Goal: Transaction & Acquisition: Purchase product/service

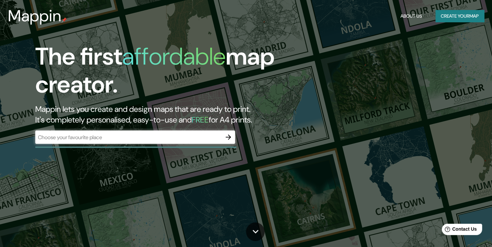
click at [96, 142] on div "​" at bounding box center [135, 136] width 200 height 13
click at [126, 132] on div "​" at bounding box center [135, 136] width 200 height 13
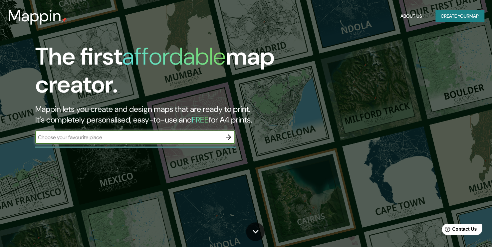
click at [227, 138] on icon "button" at bounding box center [228, 137] width 8 height 8
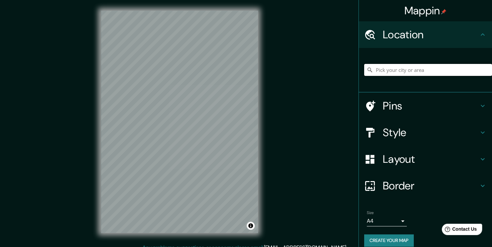
click at [431, 68] on input "Pick your city or area" at bounding box center [428, 70] width 128 height 12
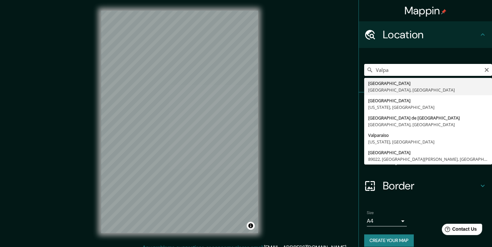
type input "[GEOGRAPHIC_DATA], [GEOGRAPHIC_DATA], [GEOGRAPHIC_DATA]"
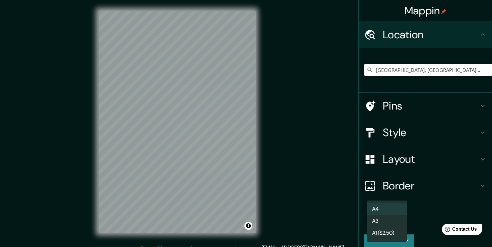
click at [382, 220] on body "Mappin Location Valparaíso, Región de Valparaíso, Chile Pins Style Layout Borde…" at bounding box center [246, 123] width 492 height 247
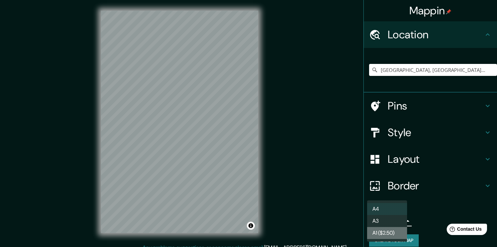
click at [377, 237] on li "A1 ($2.50)" at bounding box center [387, 233] width 40 height 12
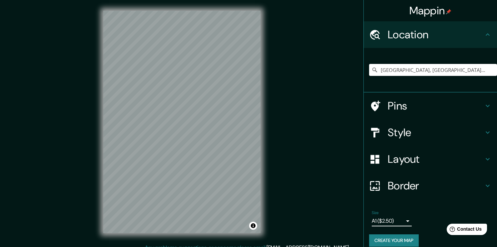
click at [373, 217] on body "Mappin Location Valparaíso, Región de Valparaíso, Chile Pins Style Layout Borde…" at bounding box center [248, 123] width 497 height 247
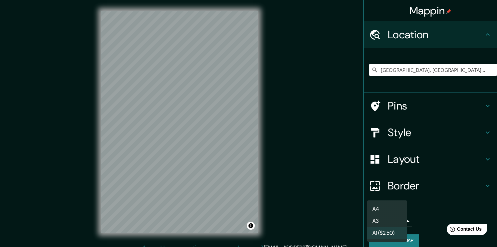
click at [391, 210] on li "A4" at bounding box center [387, 209] width 40 height 12
click at [389, 221] on body "Mappin Location Valparaíso, Región de Valparaíso, Chile Pins Style Layout Borde…" at bounding box center [248, 123] width 497 height 247
click at [378, 236] on li "A1 ($2.50)" at bounding box center [387, 233] width 40 height 12
click at [377, 220] on body "Mappin Location Valparaíso, Región de Valparaíso, Chile Pins Style Layout Borde…" at bounding box center [248, 123] width 497 height 247
click at [333, 216] on div at bounding box center [248, 123] width 497 height 247
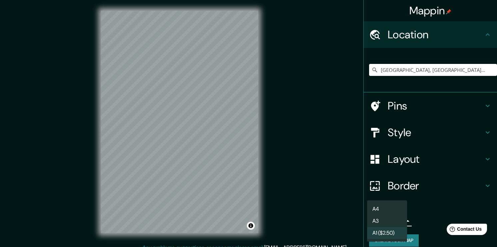
click at [367, 225] on body "Mappin Location Valparaíso, Región de Valparaíso, Chile Pins Style Layout Borde…" at bounding box center [248, 123] width 497 height 247
click at [377, 219] on li "A3" at bounding box center [387, 221] width 40 height 12
type input "a4"
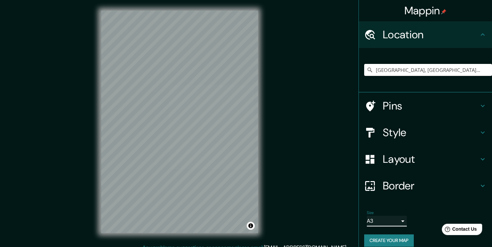
scroll to position [7, 0]
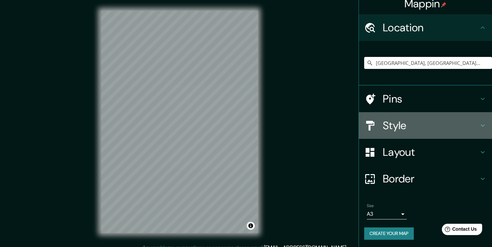
click at [398, 122] on h4 "Style" at bounding box center [431, 125] width 96 height 13
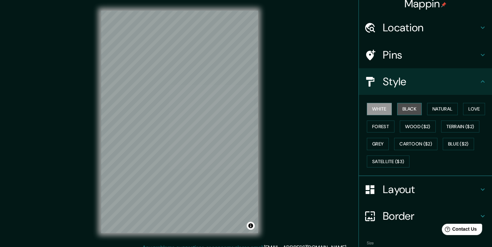
click at [399, 110] on button "Black" at bounding box center [409, 109] width 25 height 12
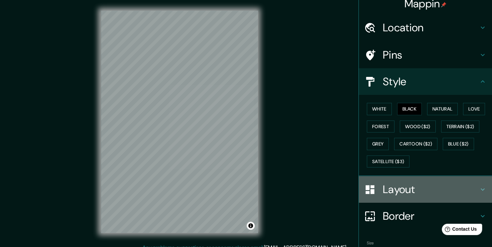
click at [371, 189] on div at bounding box center [373, 190] width 19 height 12
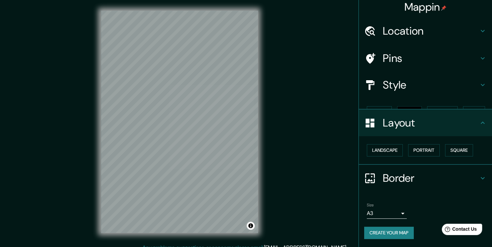
scroll to position [0, 0]
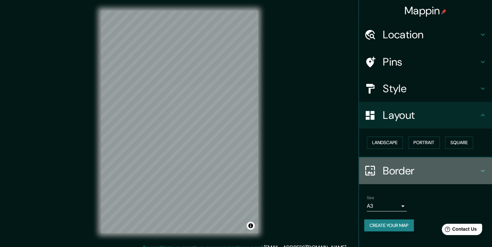
click at [395, 176] on h4 "Border" at bounding box center [431, 170] width 96 height 13
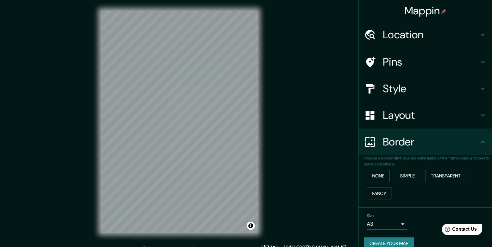
scroll to position [10, 0]
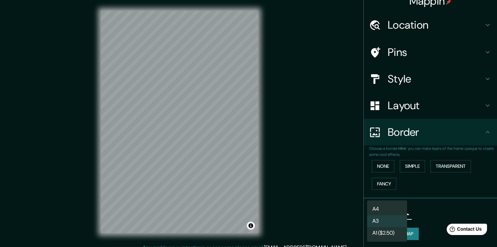
click at [395, 211] on body "Mappin Location Valparaíso, Región de Valparaíso, Chile Pins Style Layout Borde…" at bounding box center [248, 123] width 497 height 247
click at [381, 223] on li "A3" at bounding box center [387, 221] width 40 height 12
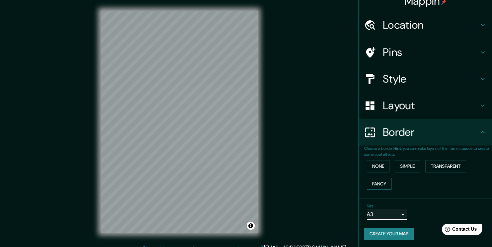
scroll to position [7, 0]
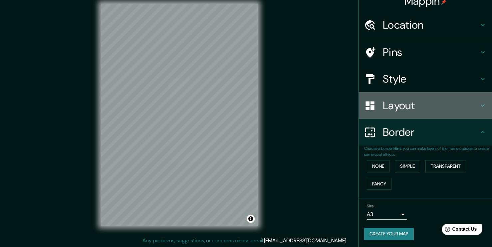
click at [414, 100] on h4 "Layout" at bounding box center [431, 105] width 96 height 13
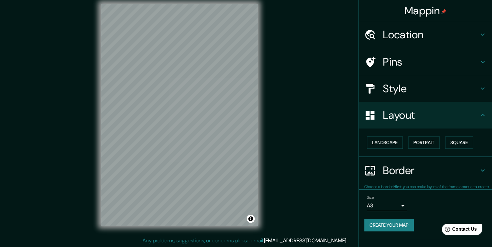
scroll to position [0, 0]
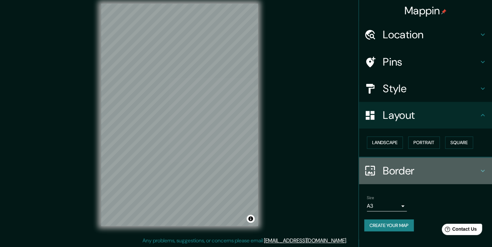
click at [408, 174] on h4 "Border" at bounding box center [431, 170] width 96 height 13
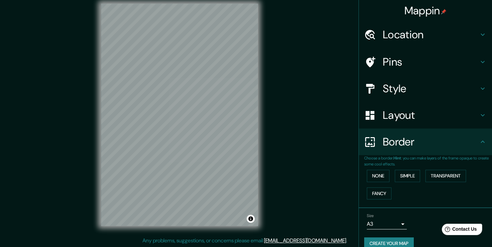
click at [417, 61] on h4 "Pins" at bounding box center [431, 61] width 96 height 13
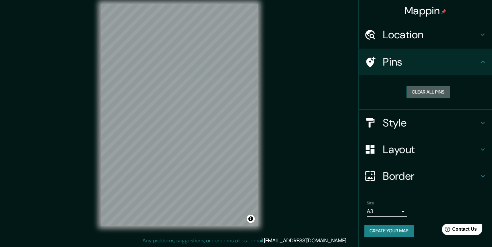
click at [414, 90] on button "Clear all pins" at bounding box center [427, 92] width 43 height 12
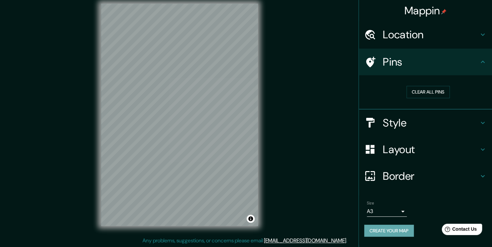
click at [380, 227] on button "Create your map" at bounding box center [389, 231] width 50 height 12
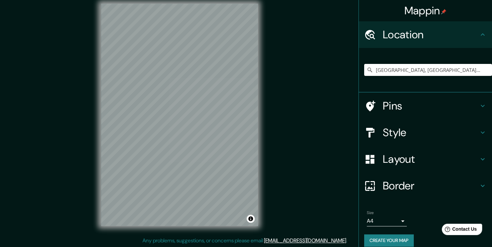
click at [390, 102] on h4 "Pins" at bounding box center [431, 105] width 96 height 13
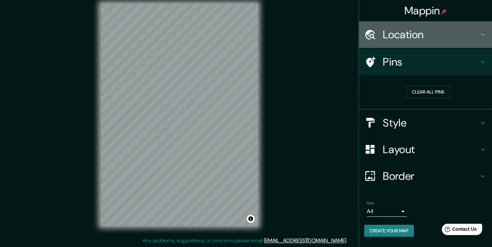
click at [411, 41] on h4 "Location" at bounding box center [431, 34] width 96 height 13
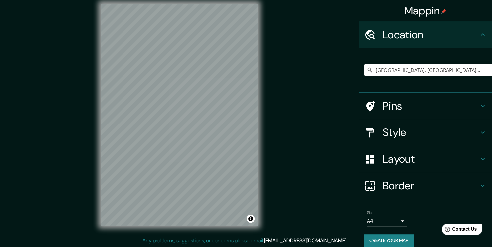
click at [404, 75] on input "[GEOGRAPHIC_DATA], [GEOGRAPHIC_DATA], [GEOGRAPHIC_DATA]" at bounding box center [428, 70] width 128 height 12
click at [430, 67] on input "[GEOGRAPHIC_DATA], [GEOGRAPHIC_DATA], [GEOGRAPHIC_DATA]" at bounding box center [428, 70] width 128 height 12
click at [467, 67] on input "[GEOGRAPHIC_DATA], [GEOGRAPHIC_DATA], [GEOGRAPHIC_DATA]" at bounding box center [428, 70] width 128 height 12
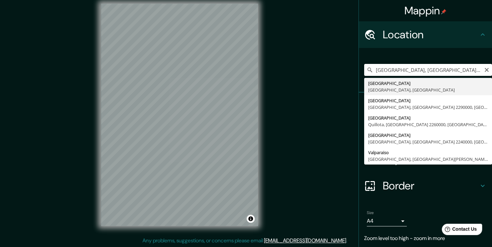
type input "[GEOGRAPHIC_DATA], [GEOGRAPHIC_DATA], [GEOGRAPHIC_DATA]"
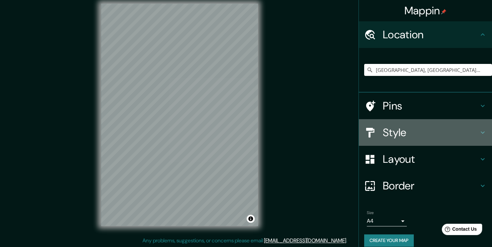
click at [391, 120] on div "Style" at bounding box center [425, 132] width 133 height 27
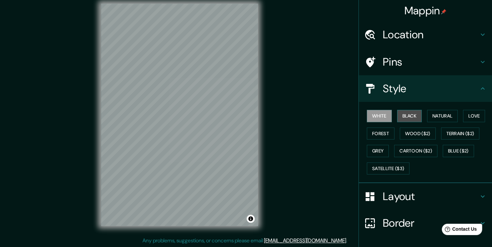
click at [397, 115] on button "Black" at bounding box center [409, 116] width 25 height 12
click at [387, 55] on h4 "Pins" at bounding box center [431, 61] width 96 height 13
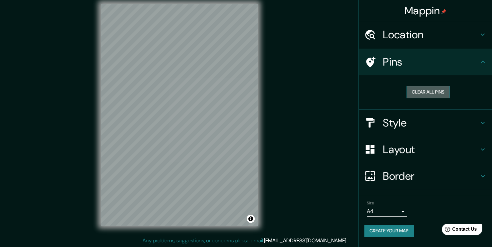
click at [418, 89] on button "Clear all pins" at bounding box center [427, 92] width 43 height 12
click at [427, 90] on button "Clear all pins" at bounding box center [427, 92] width 43 height 12
click at [175, 120] on div at bounding box center [175, 118] width 5 height 5
click at [177, 120] on div at bounding box center [176, 119] width 5 height 5
click at [423, 88] on button "Clear all pins" at bounding box center [427, 92] width 43 height 12
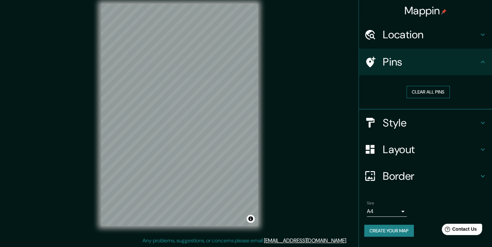
click at [423, 88] on button "Clear all pins" at bounding box center [427, 92] width 43 height 12
click at [382, 208] on body "Mappin Location [GEOGRAPHIC_DATA], [GEOGRAPHIC_DATA], [GEOGRAPHIC_DATA] Pins Cl…" at bounding box center [246, 116] width 492 height 247
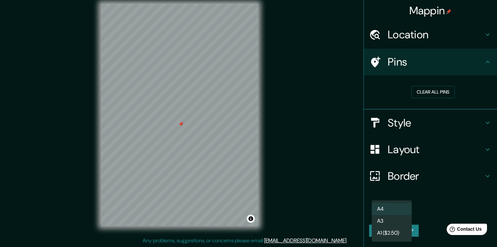
click at [384, 216] on li "A3" at bounding box center [391, 221] width 40 height 12
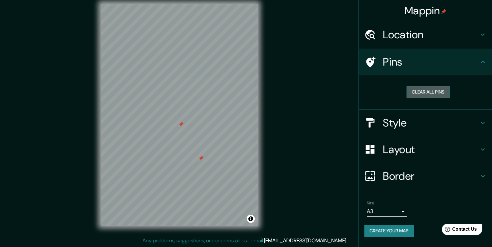
click at [417, 92] on button "Clear all pins" at bounding box center [427, 92] width 43 height 12
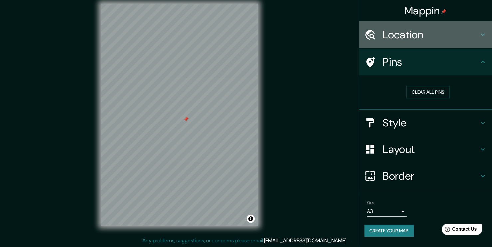
click at [408, 46] on div "Location" at bounding box center [425, 34] width 133 height 27
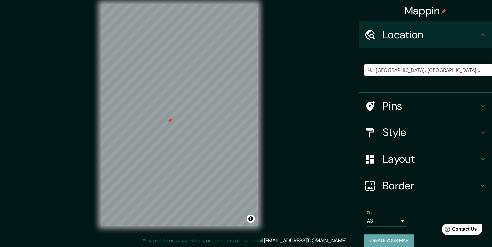
click at [388, 237] on button "Create your map" at bounding box center [389, 240] width 50 height 12
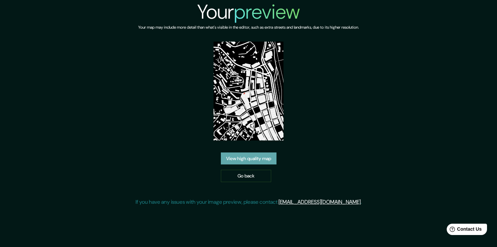
click at [264, 159] on link "View high quality map" at bounding box center [249, 158] width 56 height 12
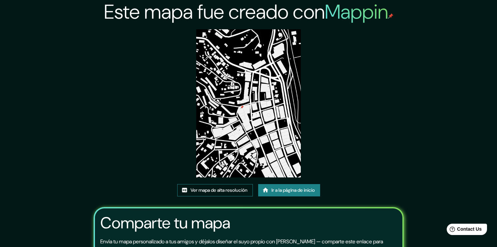
click at [224, 184] on link "Ver mapa de alta resolución" at bounding box center [215, 190] width 76 height 12
